Goal: Information Seeking & Learning: Learn about a topic

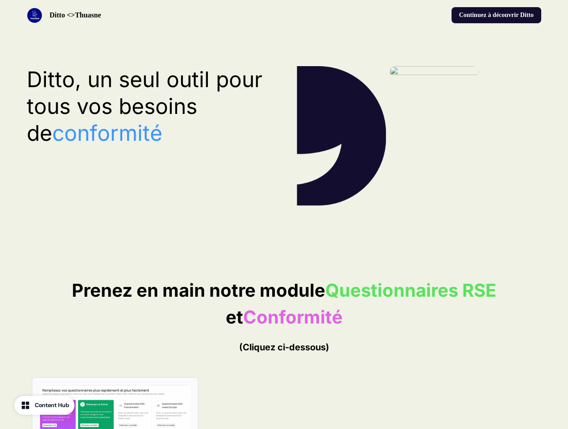
click at [284, 15] on div "Ditto <>Thuasne Continuez à découvrir Ditto" at bounding box center [284, 15] width 568 height 30
click at [154, 15] on div "Ditto <>Thuasne" at bounding box center [154, 16] width 254 height 16
click at [415, 15] on div "Continuez à découvrir Ditto" at bounding box center [415, 15] width 254 height 16
click at [496, 15] on button "Continuez à découvrir Ditto" at bounding box center [497, 15] width 90 height 16
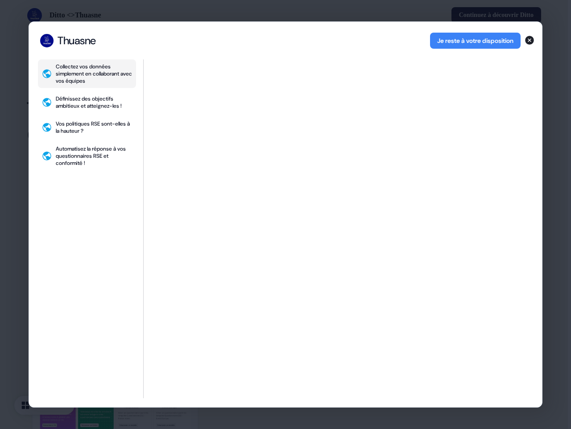
click at [149, 106] on div "Collectez vos données simplement en collaborant avec vos équipes Définissez des…" at bounding box center [285, 232] width 513 height 347
click at [284, 400] on div "Collectez vos données simplement en collaborant avec vos équipes Définissez des…" at bounding box center [285, 232] width 513 height 347
